Goal: Transaction & Acquisition: Download file/media

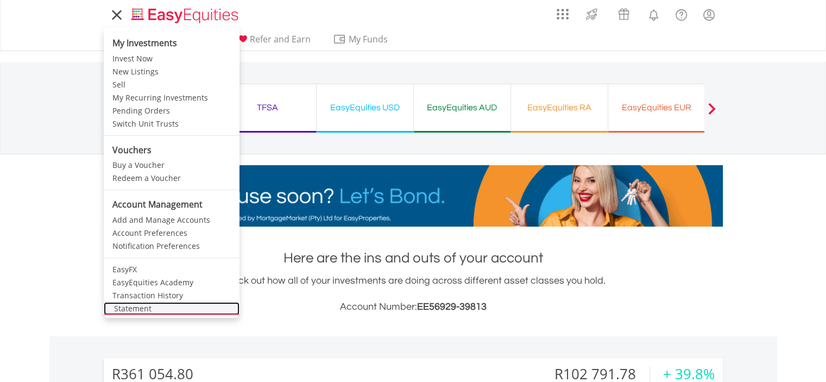
scroll to position [104, 206]
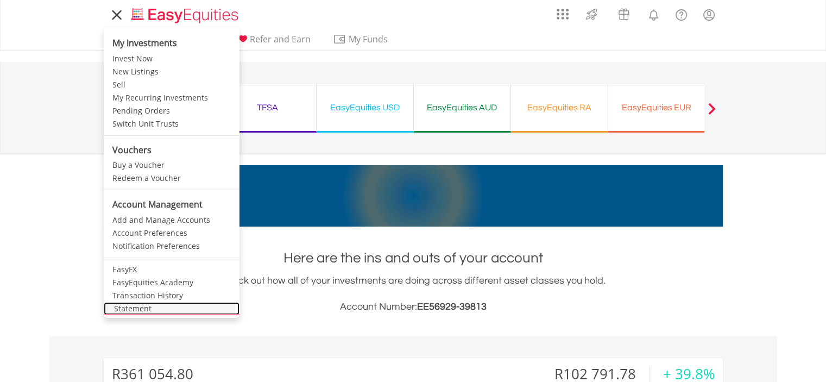
click at [161, 307] on link "Statement" at bounding box center [172, 308] width 136 height 13
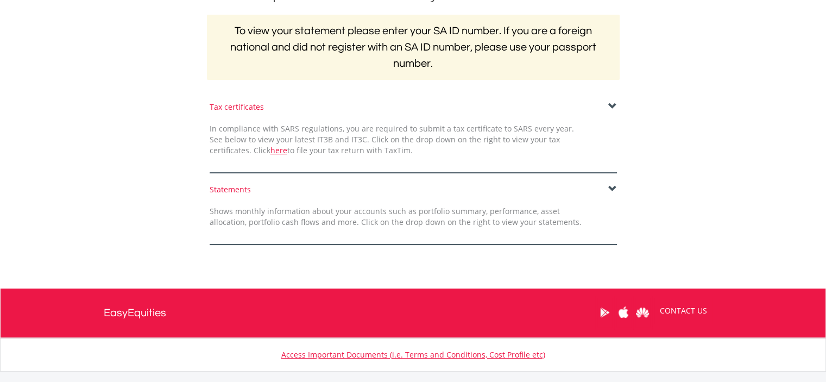
scroll to position [217, 0]
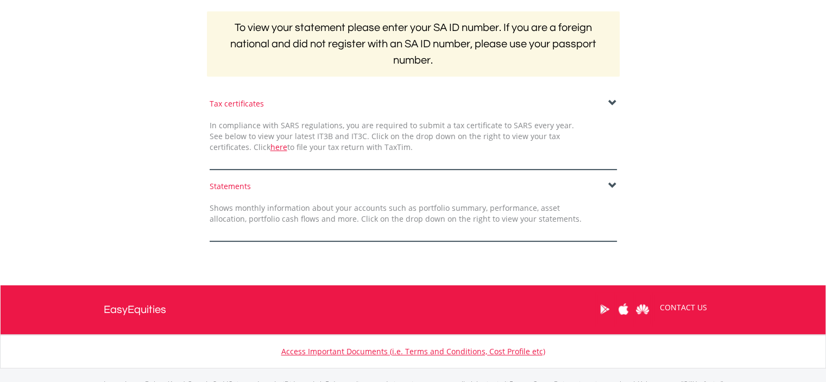
click at [612, 185] on span at bounding box center [612, 185] width 9 height 9
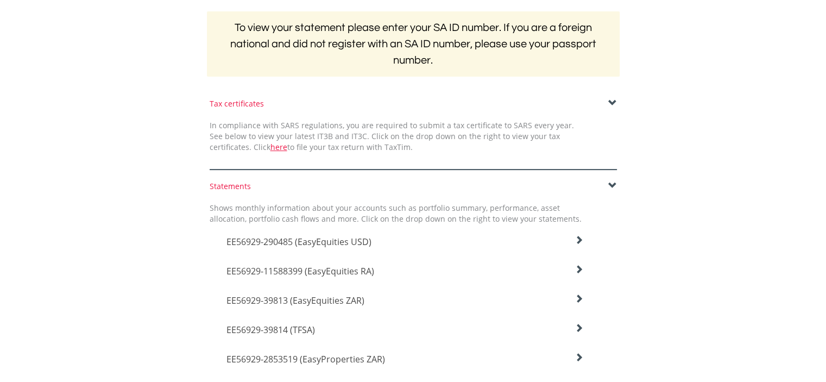
click at [447, 248] on h4 "EE56929-39813 (EasyEquities ZAR)" at bounding box center [404, 241] width 357 height 13
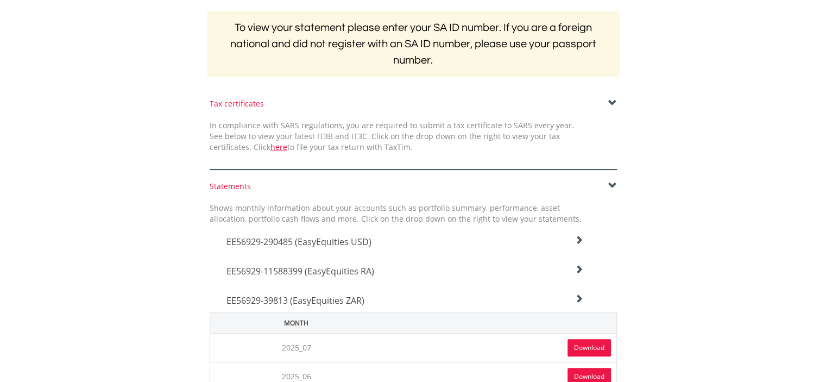
scroll to position [272, 0]
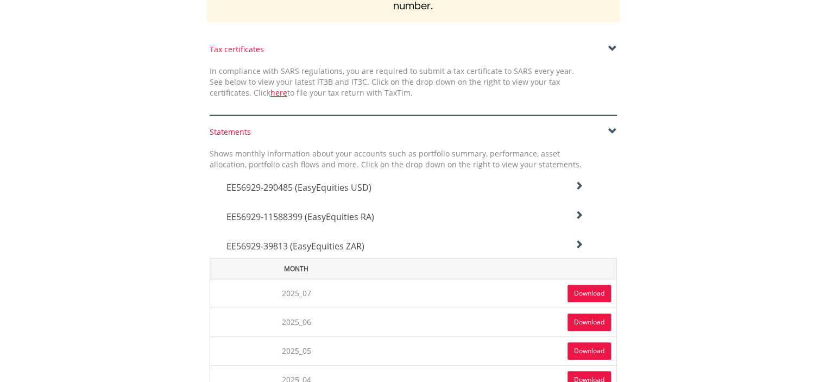
click at [578, 290] on link "Download" at bounding box center [588, 293] width 43 height 17
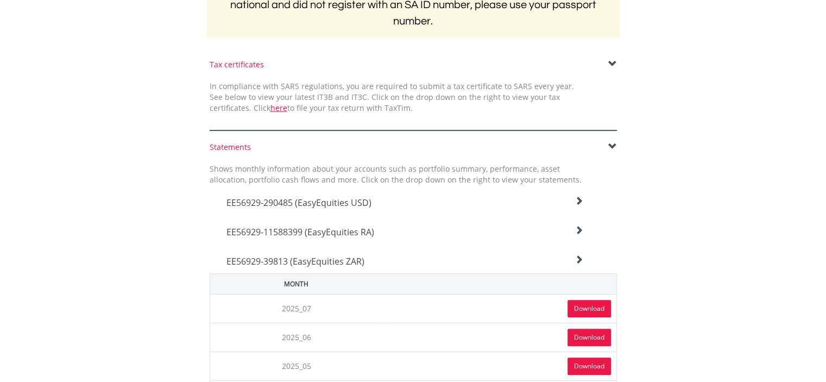
scroll to position [0, 0]
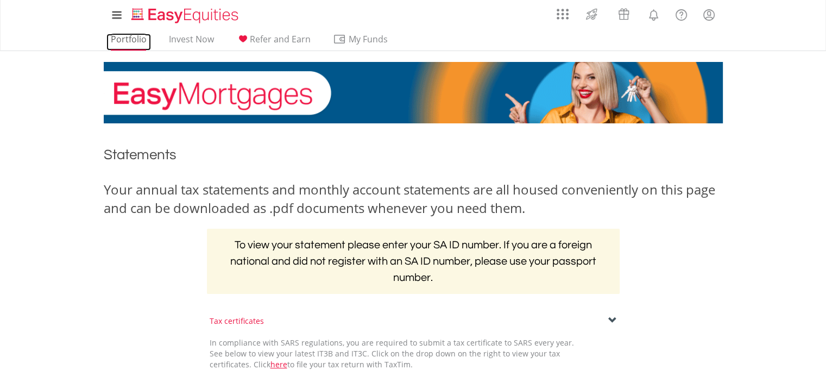
click at [127, 41] on link "Portfolio" at bounding box center [128, 42] width 45 height 17
